Goal: Feedback & Contribution: Submit feedback/report problem

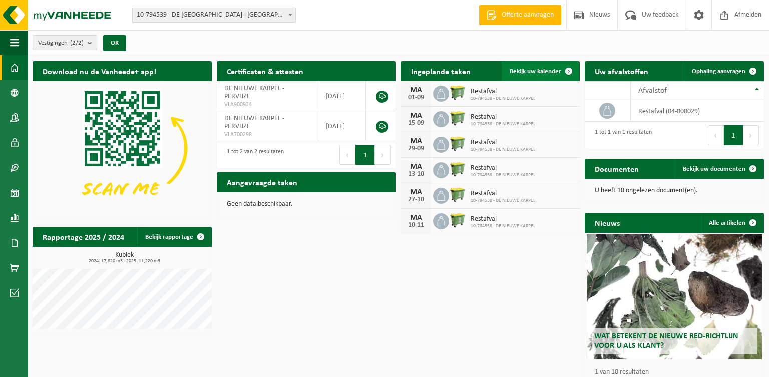
click at [527, 72] on span "Bekijk uw kalender" at bounding box center [535, 71] width 52 height 7
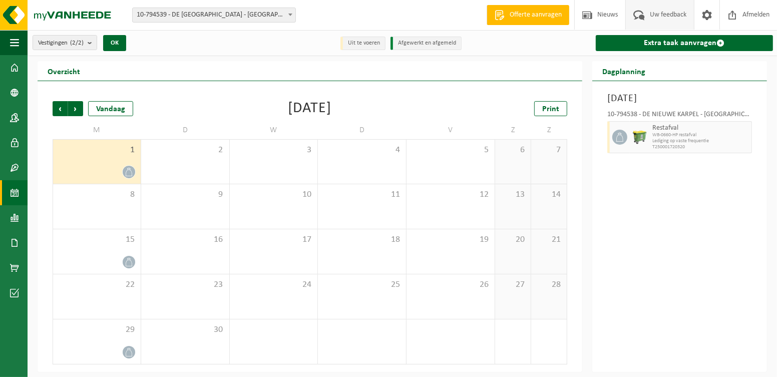
click at [659, 13] on span "Uw feedback" at bounding box center [668, 15] width 42 height 30
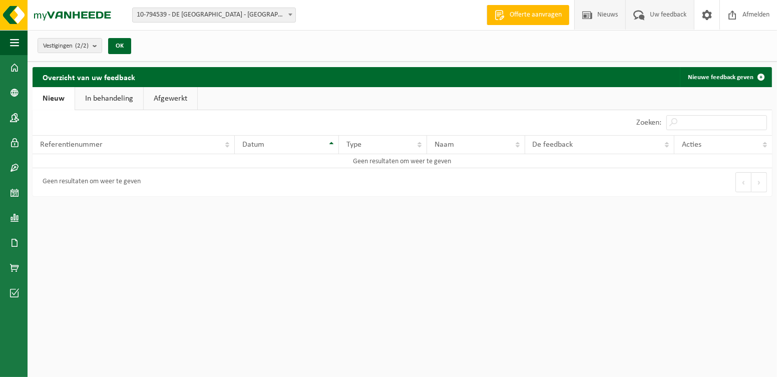
click at [605, 14] on span "Nieuws" at bounding box center [608, 15] width 26 height 30
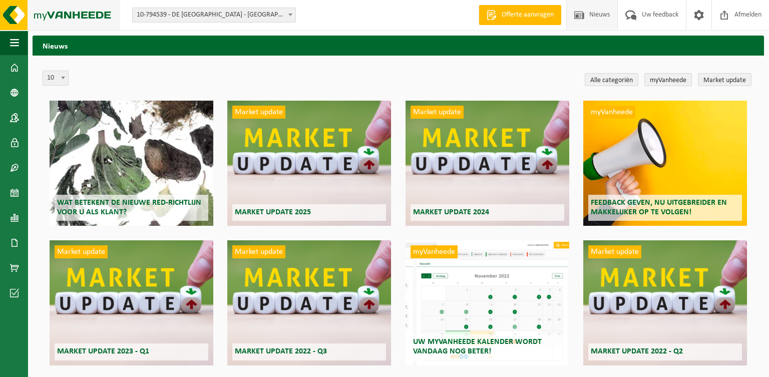
click at [87, 13] on img at bounding box center [60, 15] width 120 height 30
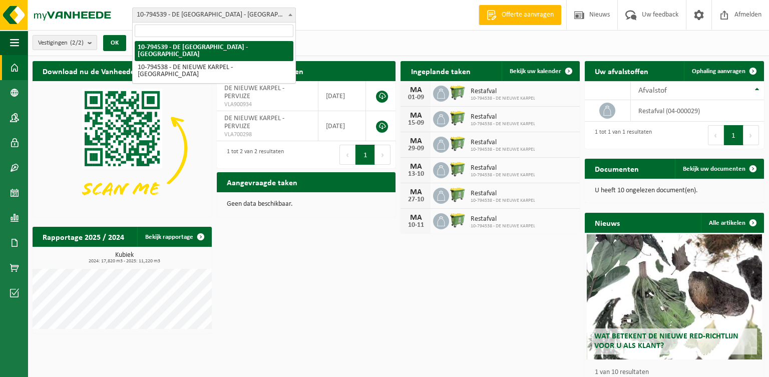
click at [288, 14] on b at bounding box center [290, 15] width 4 height 3
click at [699, 68] on span "Ophaling aanvragen" at bounding box center [719, 71] width 54 height 7
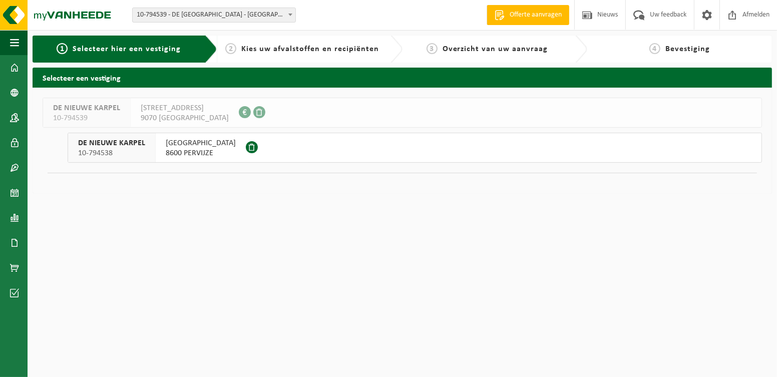
click at [292, 150] on button "DE NIEUWE KARPEL 10-794538 [STREET_ADDRESS]" at bounding box center [415, 148] width 694 height 30
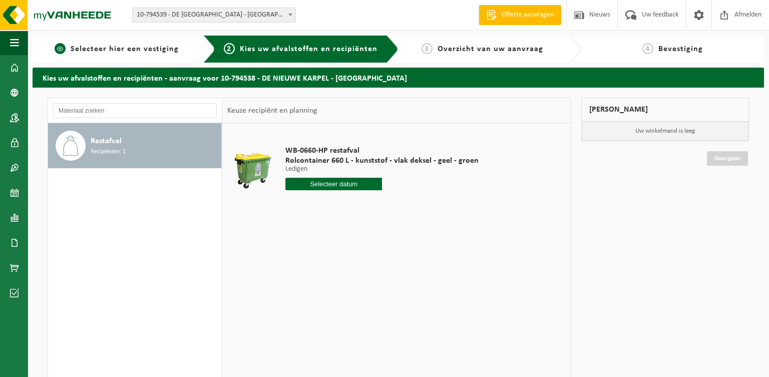
click at [136, 48] on span "Selecteer hier een vestiging" at bounding box center [125, 49] width 108 height 8
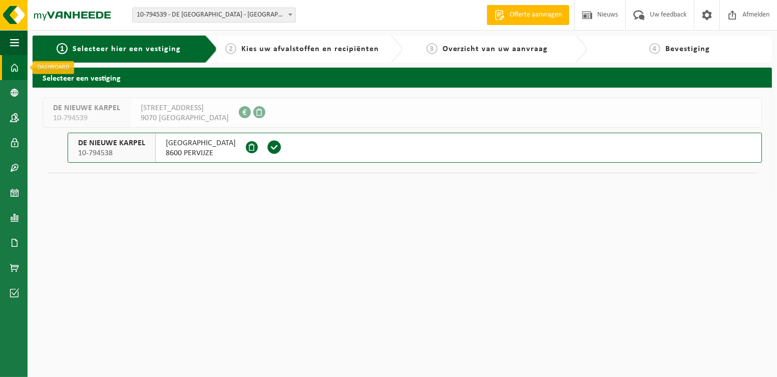
click at [17, 63] on span at bounding box center [14, 67] width 9 height 25
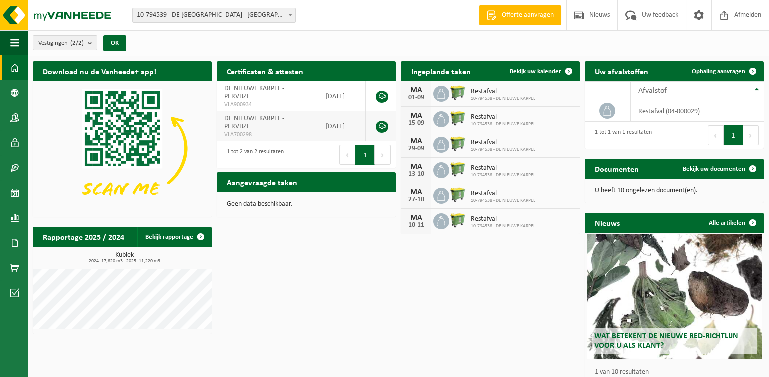
click at [381, 126] on link at bounding box center [382, 127] width 12 height 12
click at [651, 14] on span "Uw feedback" at bounding box center [660, 15] width 42 height 30
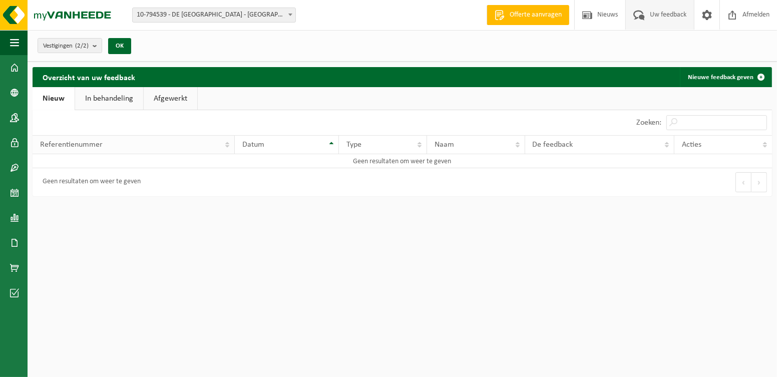
click at [129, 141] on div "Referentienummer" at bounding box center [131, 145] width 182 height 8
click at [156, 183] on div "Geen resultaten om weer te geven" at bounding box center [218, 182] width 370 height 28
click at [606, 15] on span "Nieuws" at bounding box center [608, 15] width 26 height 30
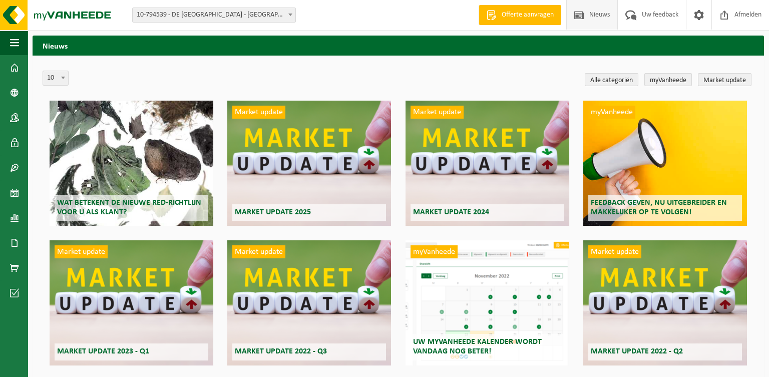
click at [525, 17] on span "Offerte aanvragen" at bounding box center [527, 15] width 57 height 10
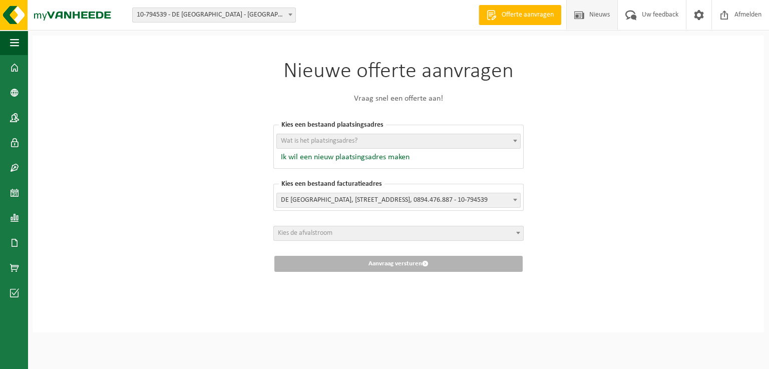
click at [600, 14] on span "Nieuws" at bounding box center [599, 15] width 26 height 30
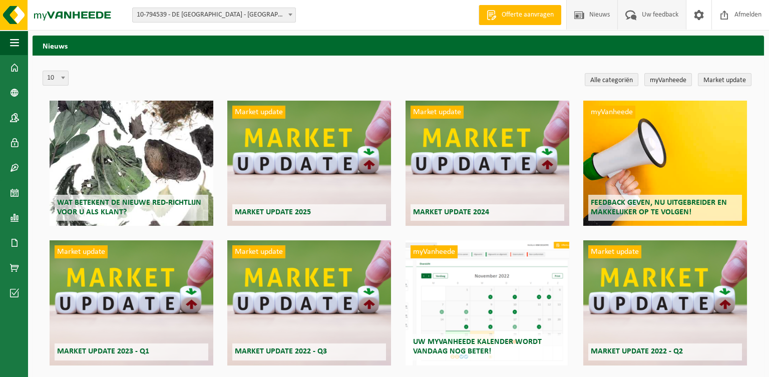
click at [672, 15] on span "Uw feedback" at bounding box center [660, 15] width 42 height 30
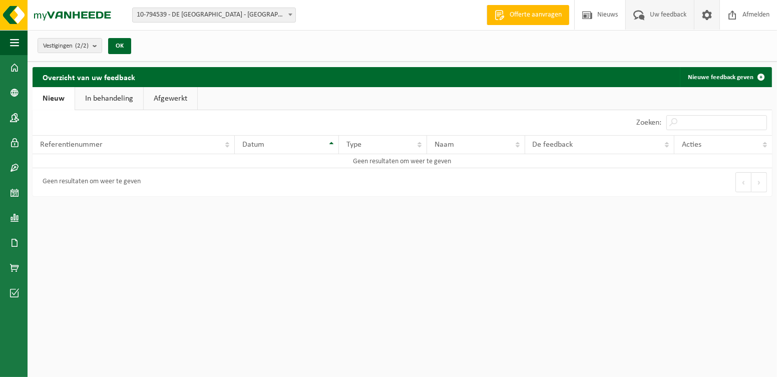
click at [703, 15] on span at bounding box center [706, 15] width 15 height 30
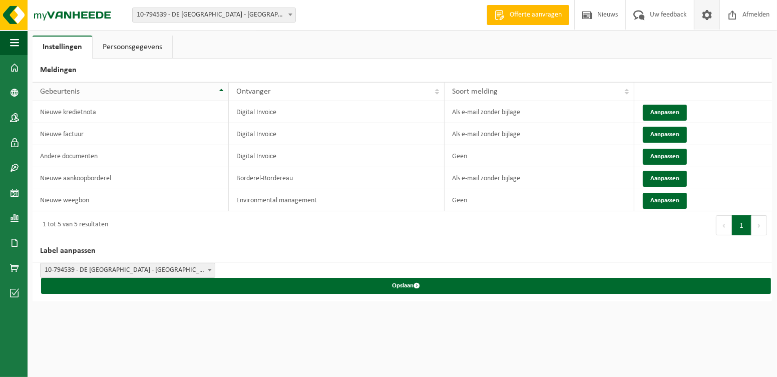
click at [114, 91] on div "Gebeurtenis" at bounding box center [128, 92] width 176 height 8
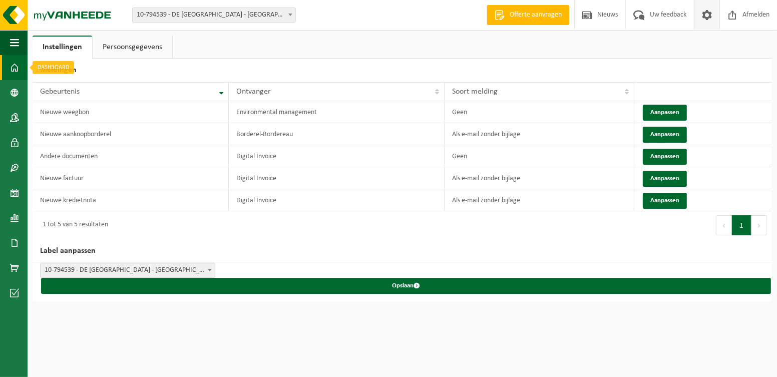
click at [19, 67] on link "Dashboard" at bounding box center [14, 67] width 28 height 25
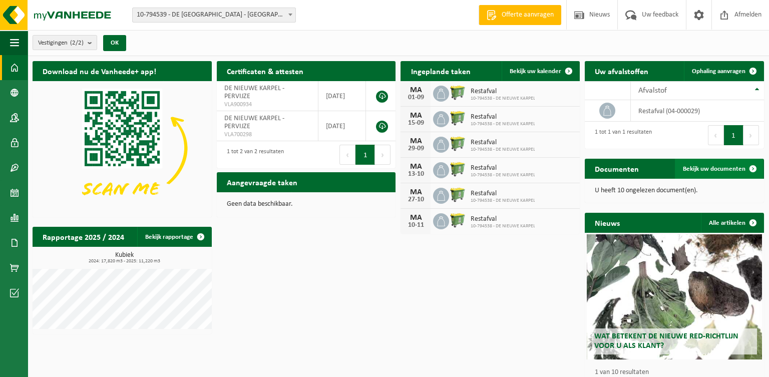
click at [722, 167] on span "Bekijk uw documenten" at bounding box center [714, 169] width 63 height 7
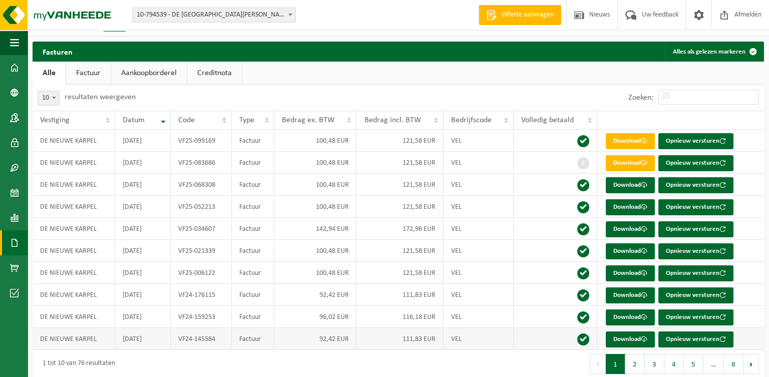
scroll to position [29, 0]
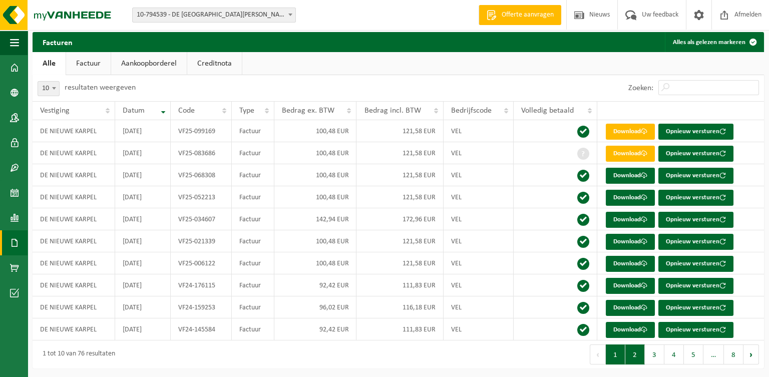
click at [638, 354] on button "2" at bounding box center [635, 354] width 20 height 20
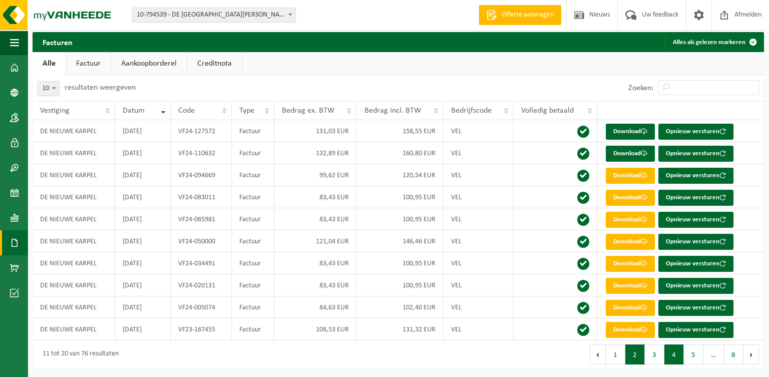
click at [672, 352] on button "4" at bounding box center [674, 354] width 20 height 20
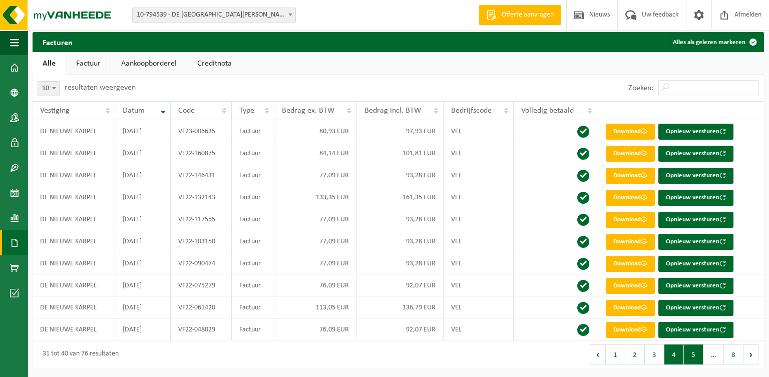
click at [696, 354] on button "5" at bounding box center [694, 354] width 20 height 20
click at [614, 351] on button "1" at bounding box center [616, 354] width 20 height 20
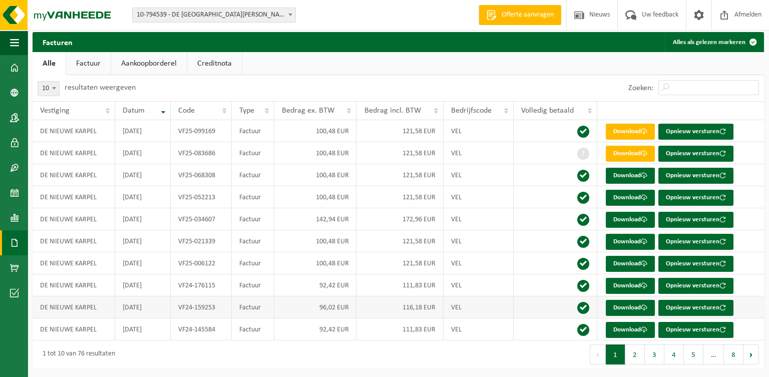
scroll to position [0, 0]
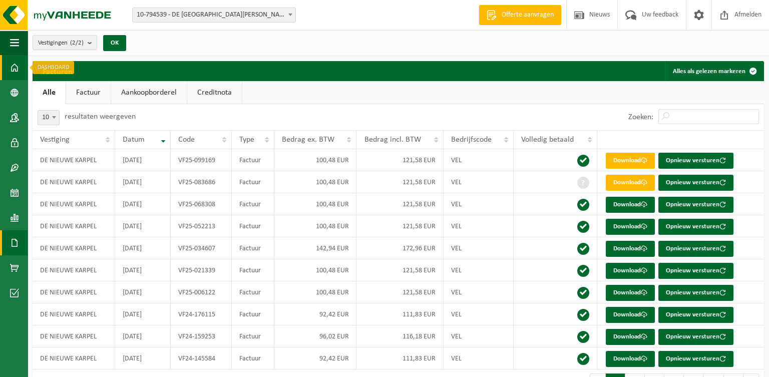
click at [14, 64] on span at bounding box center [14, 67] width 9 height 25
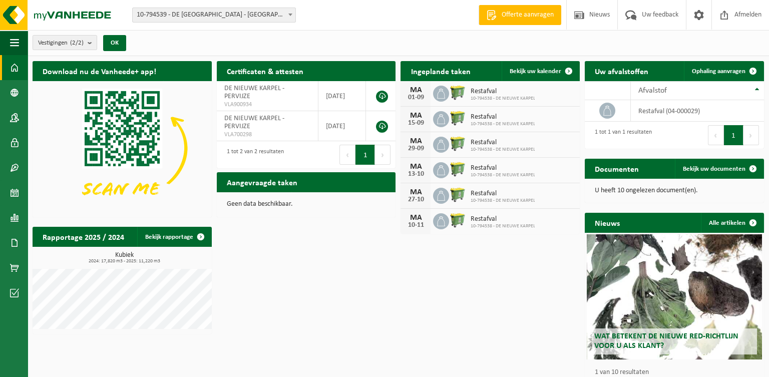
click at [483, 96] on span "10-794538 - DE NIEUWE KARPEL" at bounding box center [502, 99] width 65 height 6
click at [434, 94] on span at bounding box center [441, 94] width 16 height 16
click at [445, 92] on icon at bounding box center [441, 94] width 10 height 10
click at [462, 93] on img at bounding box center [457, 92] width 17 height 17
click at [10, 43] on span "button" at bounding box center [14, 42] width 9 height 25
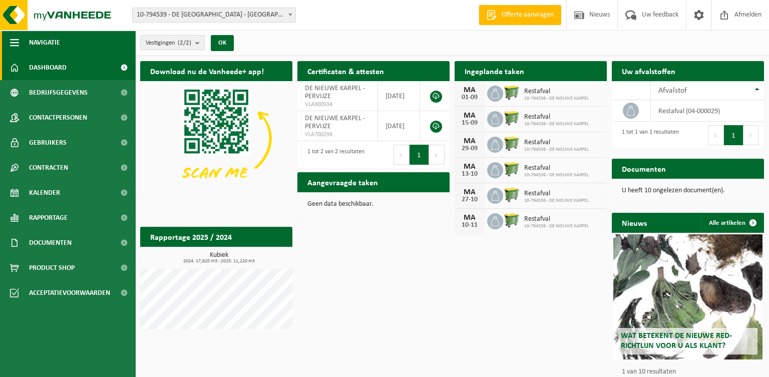
click at [47, 40] on span "Navigatie" at bounding box center [44, 42] width 31 height 25
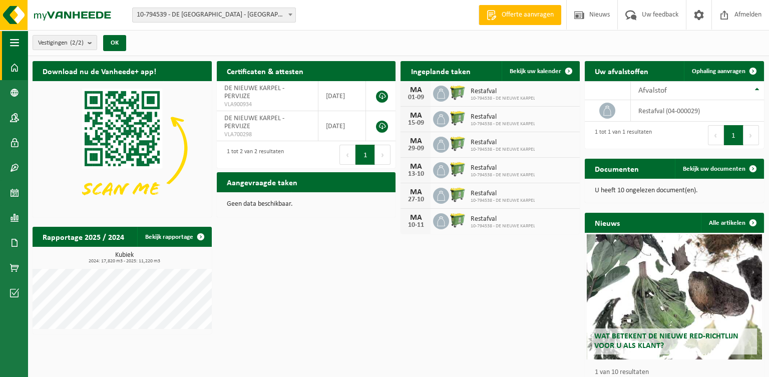
click at [18, 40] on span "button" at bounding box center [14, 42] width 9 height 25
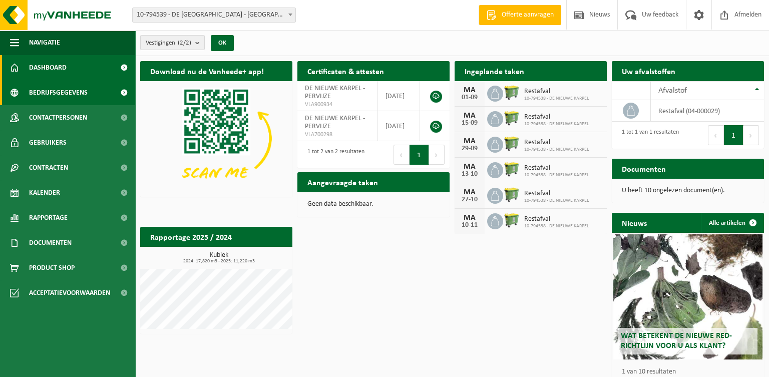
click at [60, 93] on span "Bedrijfsgegevens" at bounding box center [58, 92] width 59 height 25
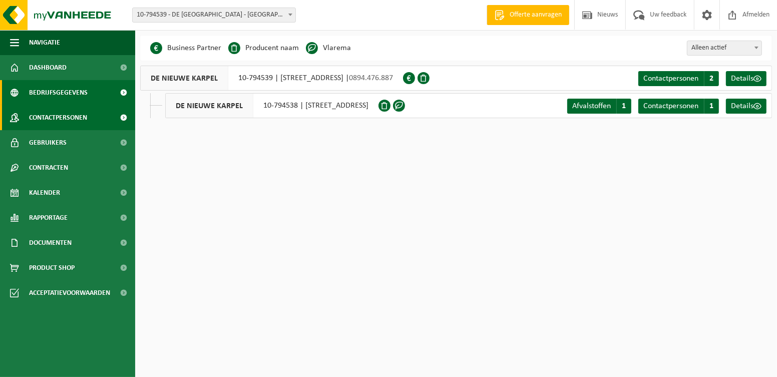
click at [62, 117] on span "Contactpersonen" at bounding box center [58, 117] width 58 height 25
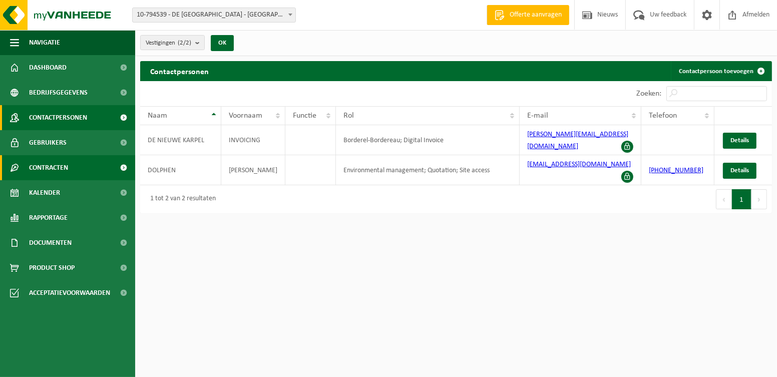
click at [66, 167] on span "Contracten" at bounding box center [48, 167] width 39 height 25
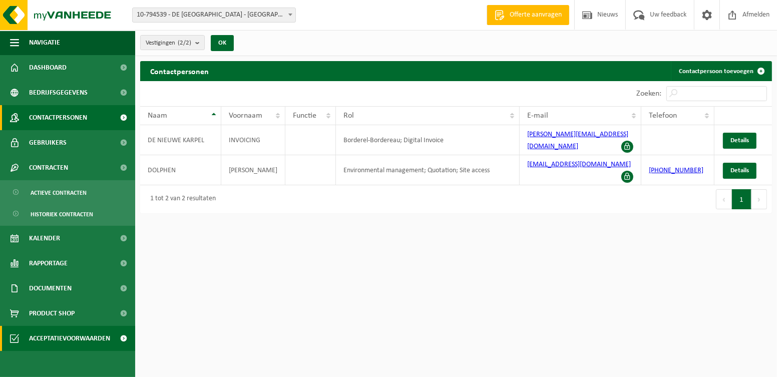
click at [84, 337] on span "Acceptatievoorwaarden" at bounding box center [69, 338] width 81 height 25
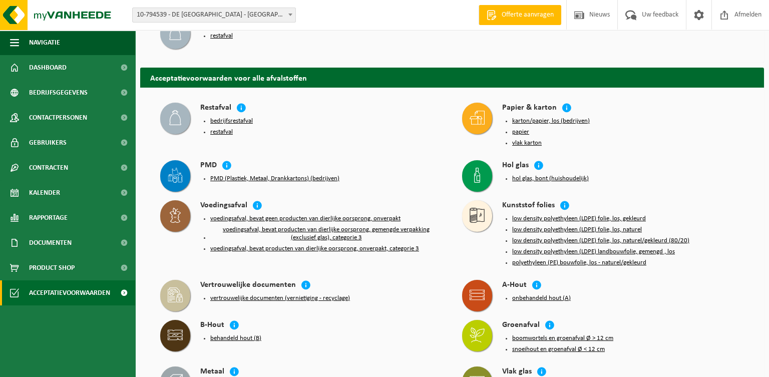
scroll to position [54, 0]
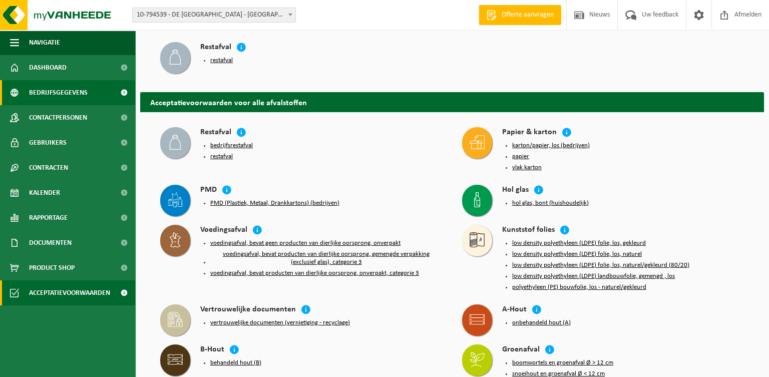
click at [53, 92] on span "Bedrijfsgegevens" at bounding box center [58, 92] width 59 height 25
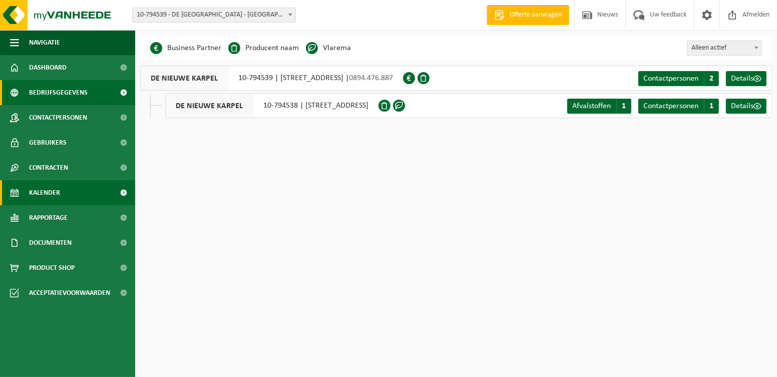
click at [85, 192] on link "Kalender" at bounding box center [67, 192] width 135 height 25
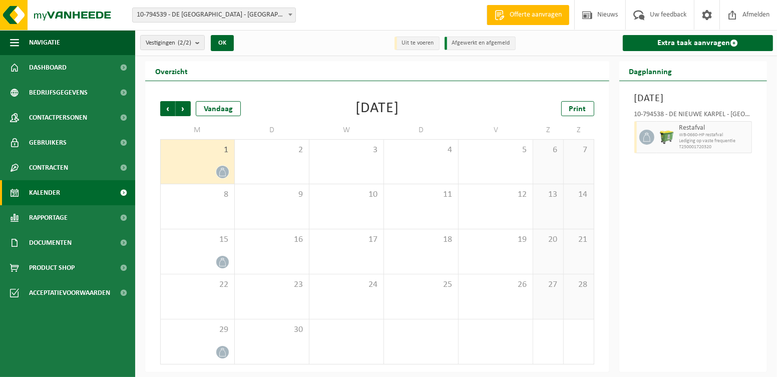
click at [212, 163] on div "1" at bounding box center [198, 162] width 74 height 44
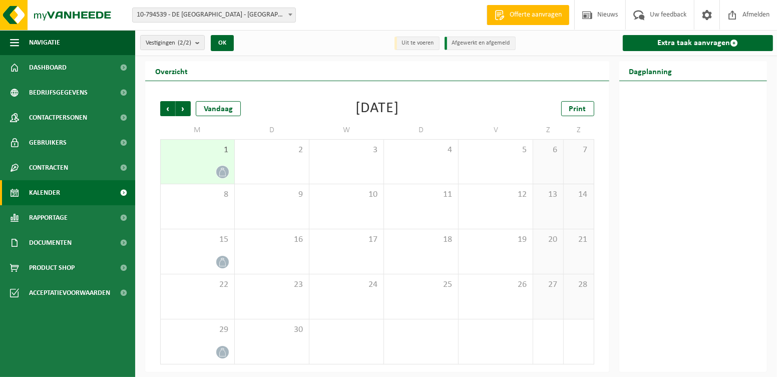
click at [199, 161] on div "1" at bounding box center [198, 162] width 74 height 44
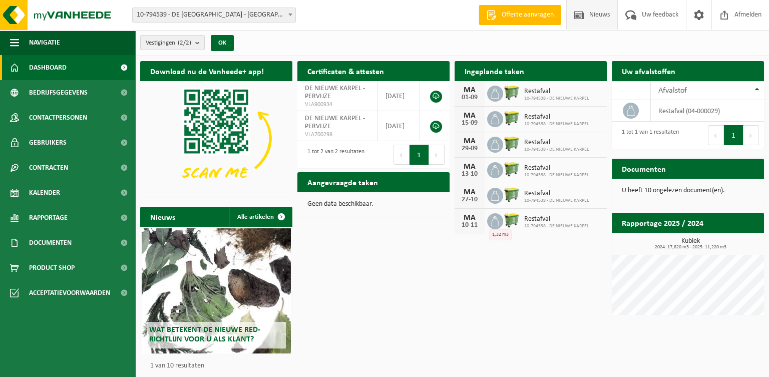
click at [580, 15] on span at bounding box center [578, 15] width 15 height 30
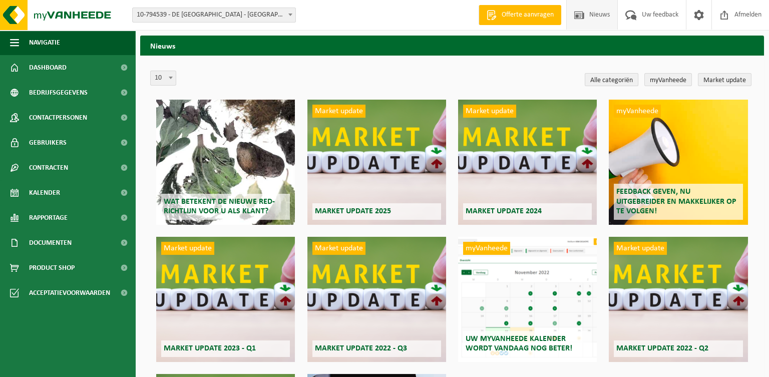
click at [620, 80] on link "Alle categoriën" at bounding box center [611, 79] width 54 height 13
click at [676, 79] on link "myVanheede" at bounding box center [668, 79] width 48 height 13
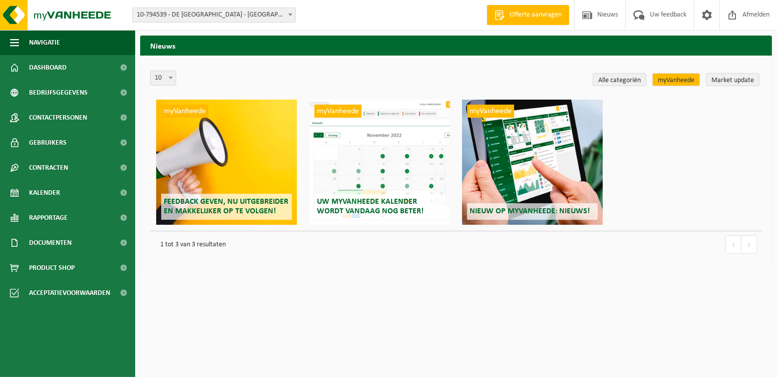
click at [241, 177] on div "myVanheede Feedback geven, nu uitgebreider en makkelijker op te volgen!" at bounding box center [226, 162] width 141 height 125
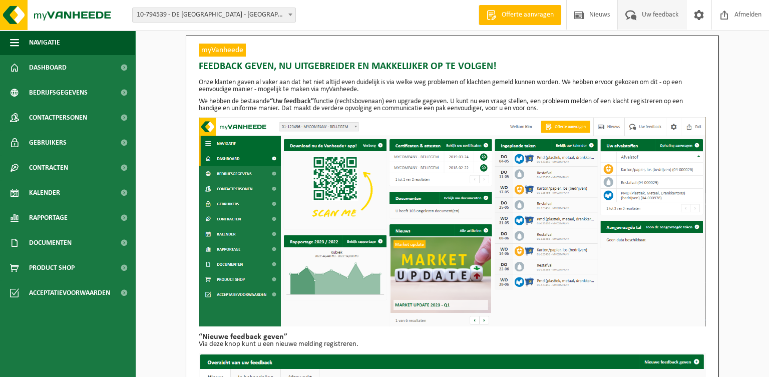
click at [654, 16] on span "Uw feedback" at bounding box center [660, 15] width 42 height 30
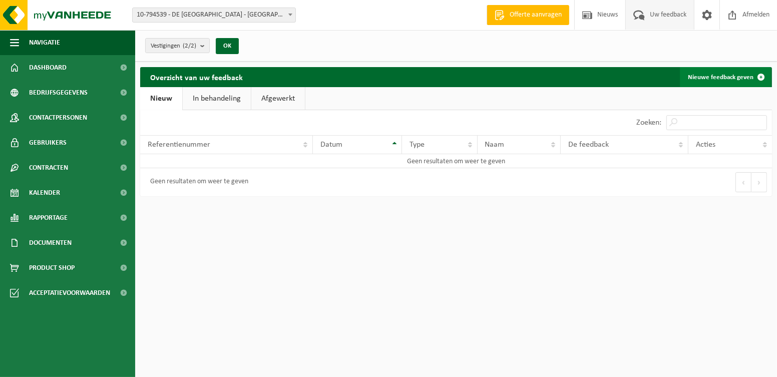
click at [722, 76] on link "Nieuwe feedback geven" at bounding box center [725, 77] width 91 height 20
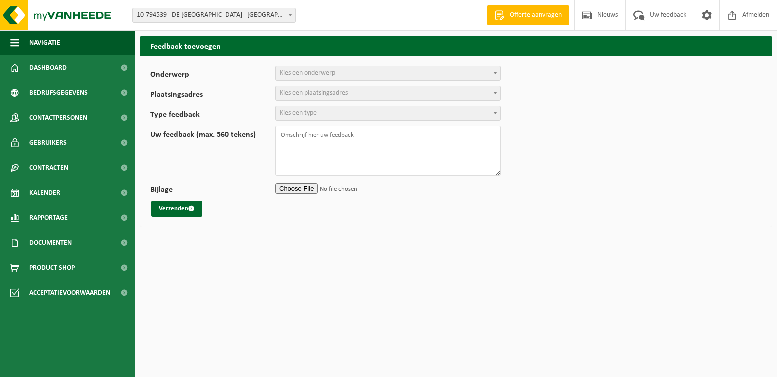
select select
click at [470, 71] on span "Kies een onderwerp" at bounding box center [388, 73] width 224 height 14
click at [687, 157] on form "Onderwerp Planning Administratie myVanheede Verkoop Kwaliteit Schadegeval melde…" at bounding box center [456, 141] width 612 height 151
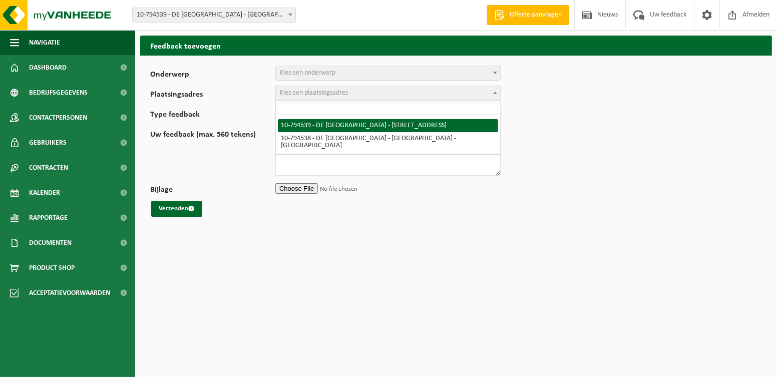
click at [494, 93] on b at bounding box center [495, 93] width 4 height 3
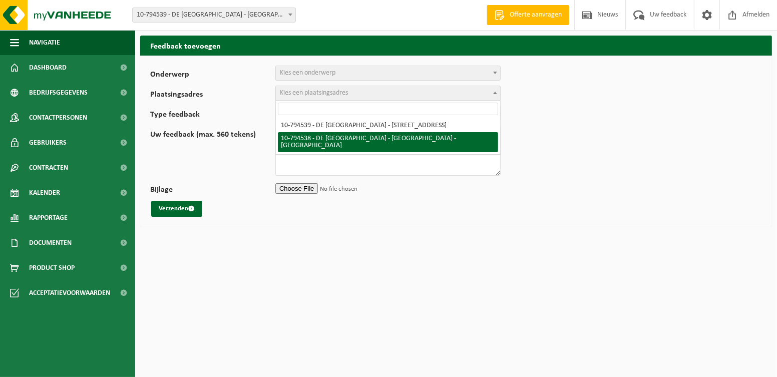
select select "32062"
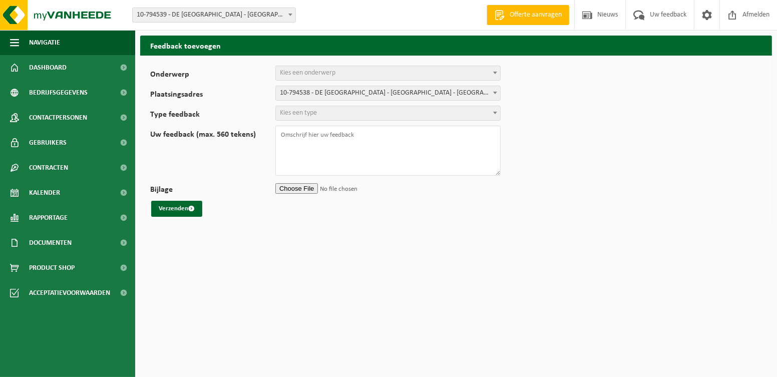
click at [492, 112] on span at bounding box center [495, 112] width 10 height 13
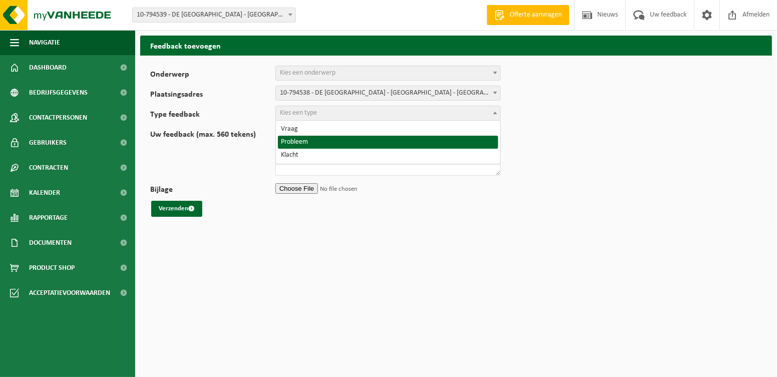
select select "ISS"
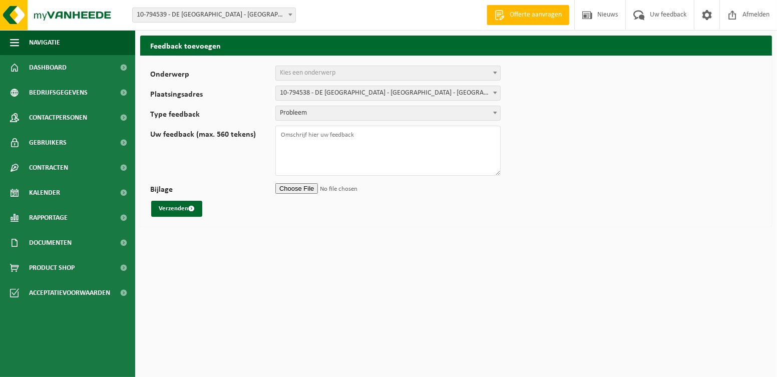
click at [493, 72] on b at bounding box center [495, 73] width 4 height 3
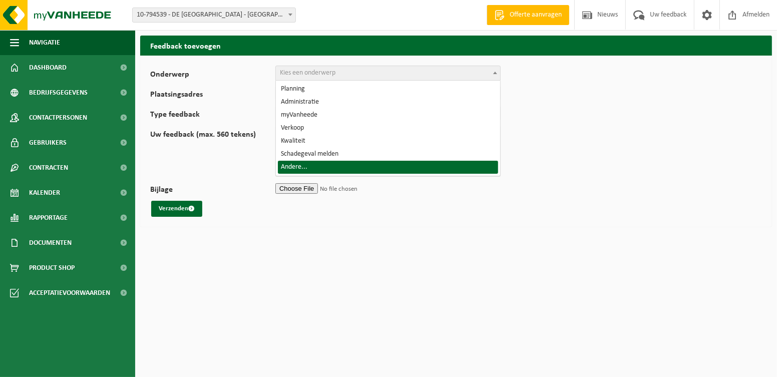
select select "32"
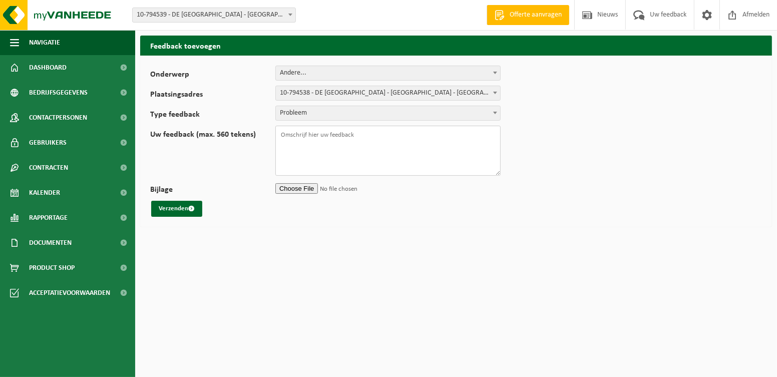
click at [370, 140] on textarea "Uw feedback (max. 560 tekens)" at bounding box center [387, 151] width 225 height 50
type textarea "Beste, ophaling nog niet gebeurd....? Alvast bedankt. Mvg [PERSON_NAME]."
click at [170, 205] on button "Verzenden" at bounding box center [176, 209] width 51 height 16
